Goal: Communication & Community: Share content

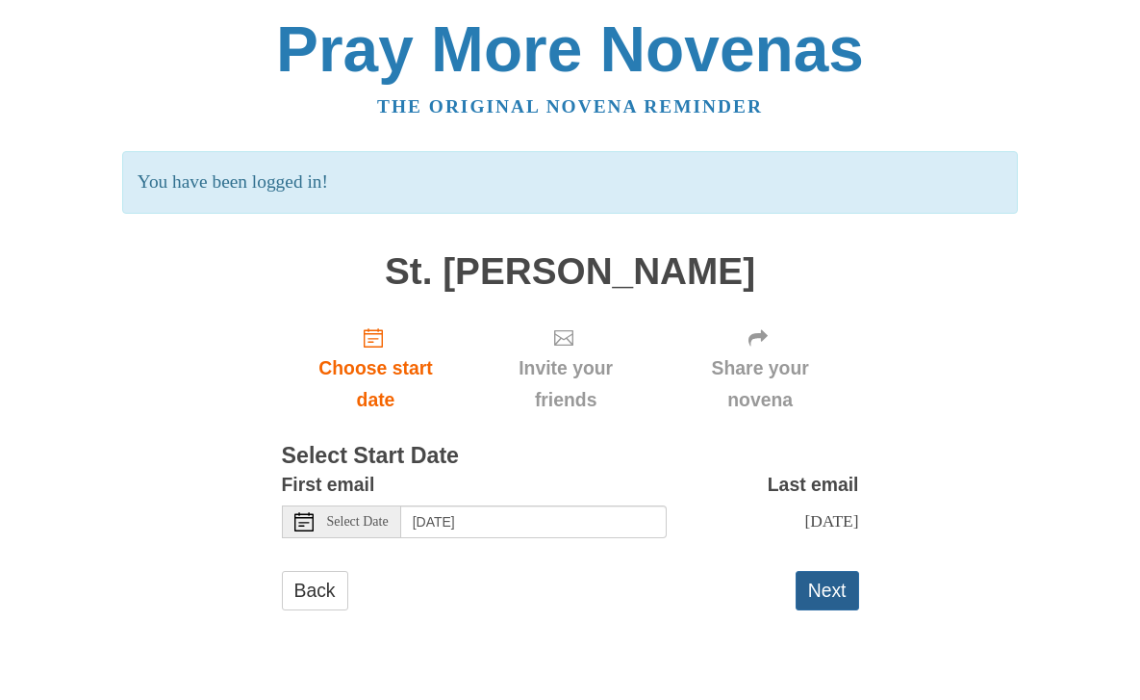
click at [815, 573] on button "Next" at bounding box center [828, 590] width 64 height 39
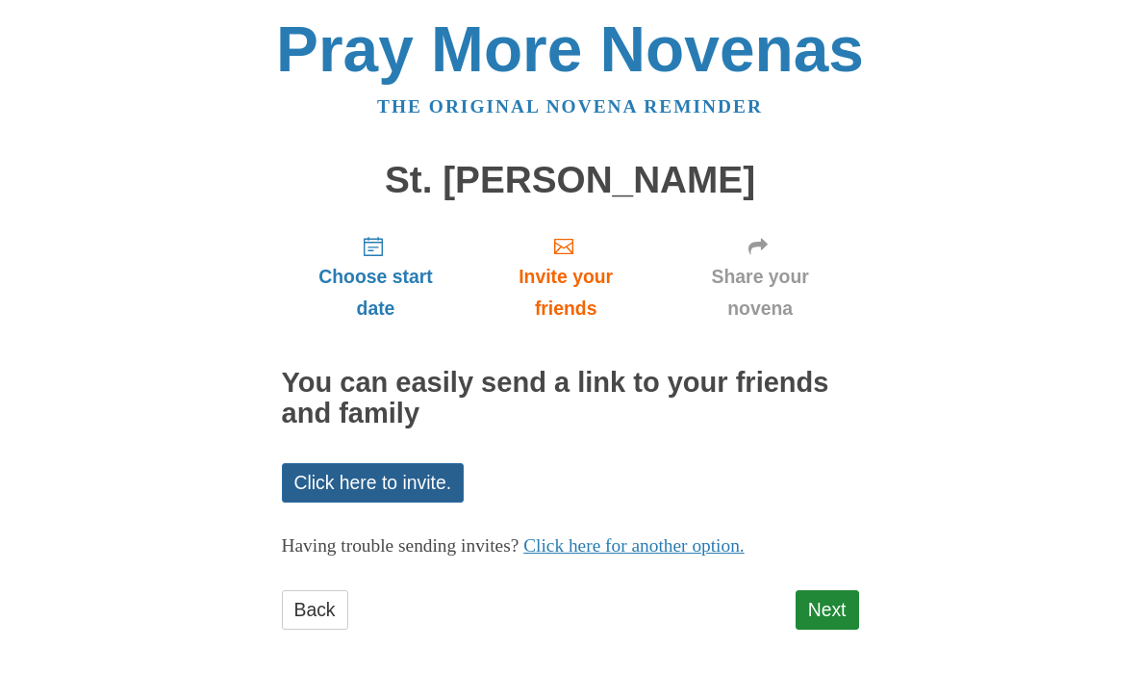
click at [375, 475] on link "Click here to invite." at bounding box center [373, 482] width 183 height 39
click at [743, 252] on link "Share your novena" at bounding box center [760, 276] width 197 height 115
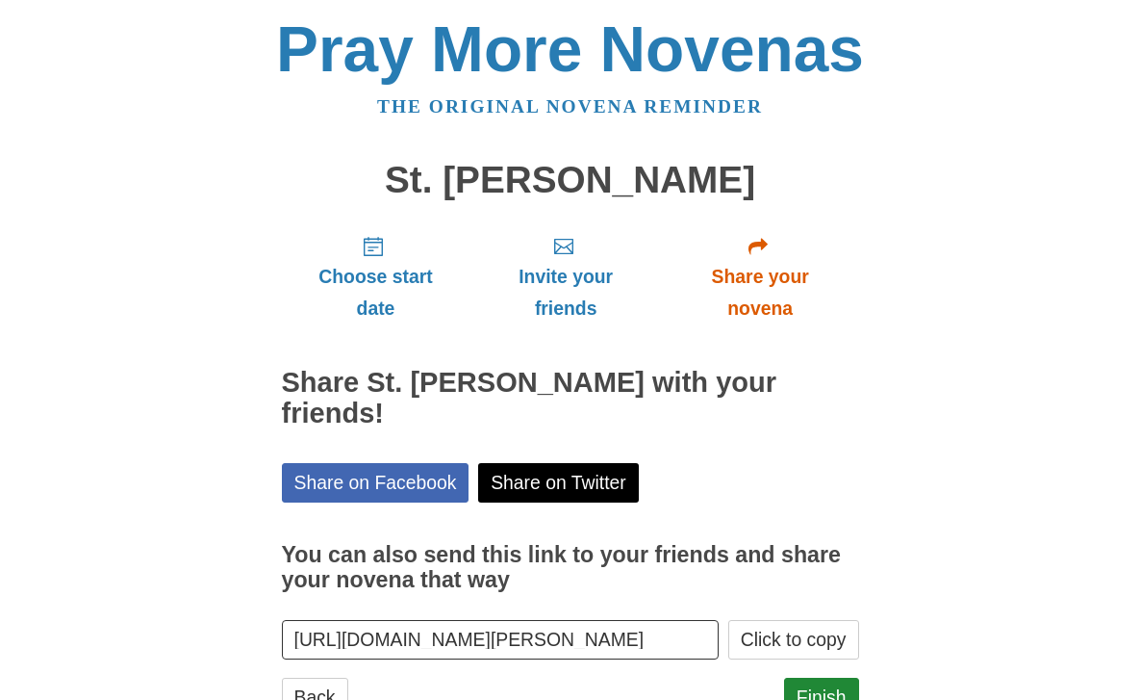
click at [770, 285] on span "Share your novena" at bounding box center [760, 293] width 159 height 64
click at [756, 249] on icon "Share your novena" at bounding box center [758, 246] width 19 height 19
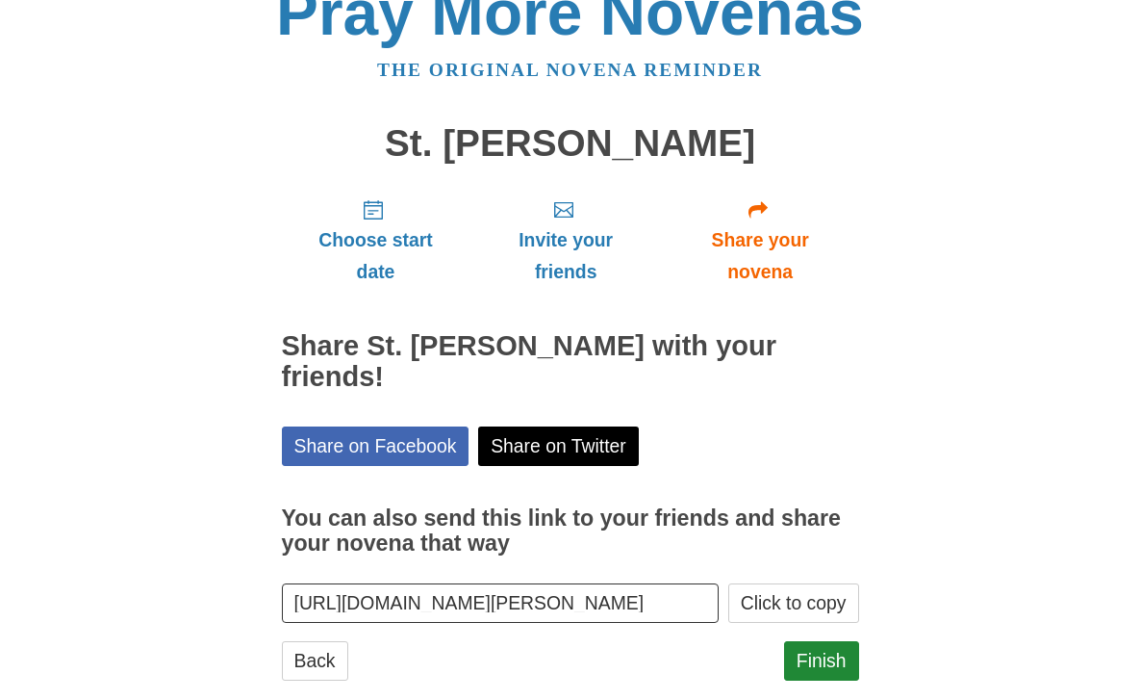
scroll to position [36, 0]
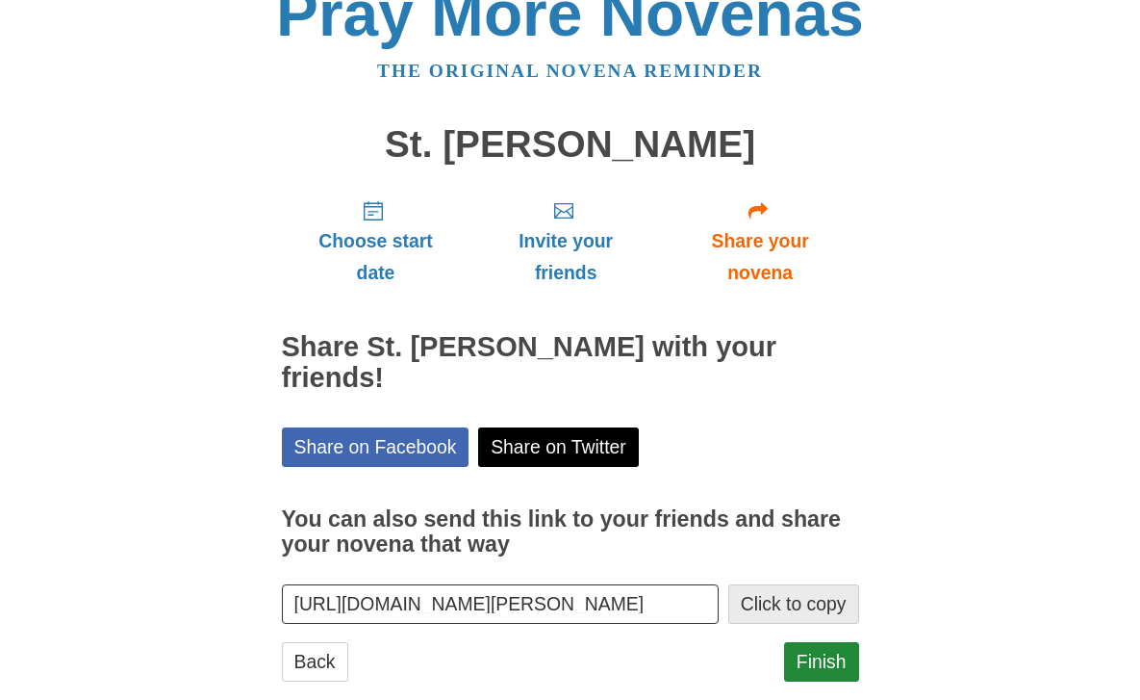
click at [802, 584] on button "Click to copy" at bounding box center [793, 603] width 131 height 39
click at [824, 642] on link "Finish" at bounding box center [821, 661] width 75 height 39
